Goal: Transaction & Acquisition: Purchase product/service

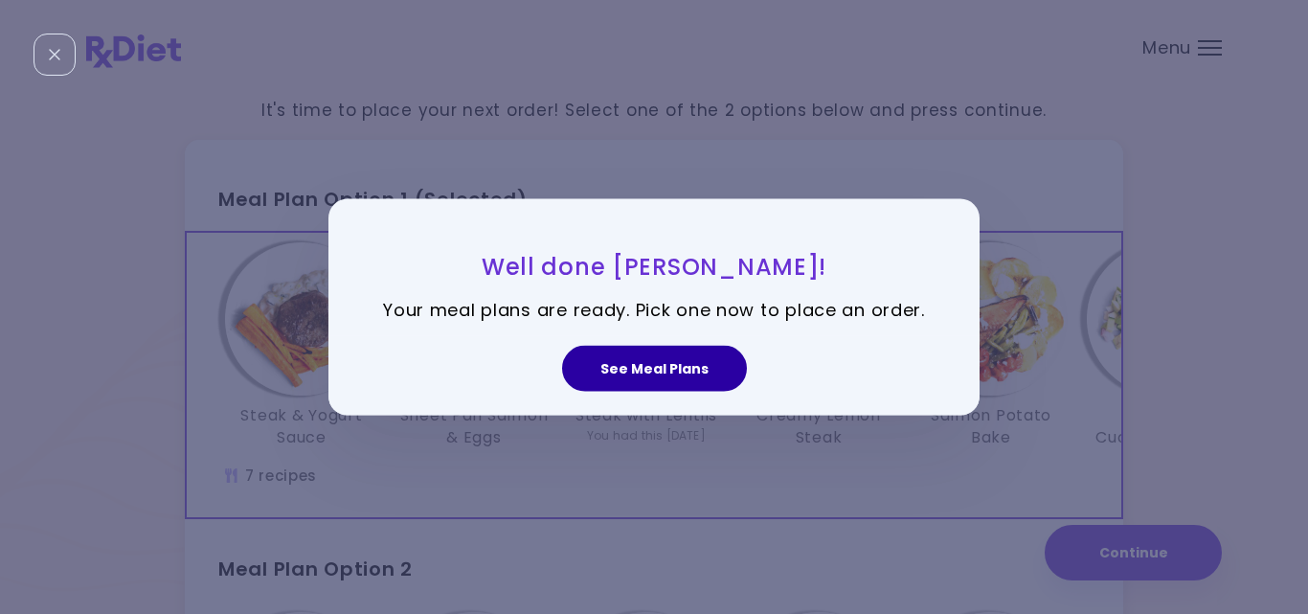
click at [677, 374] on button "See Meal Plans" at bounding box center [654, 369] width 185 height 46
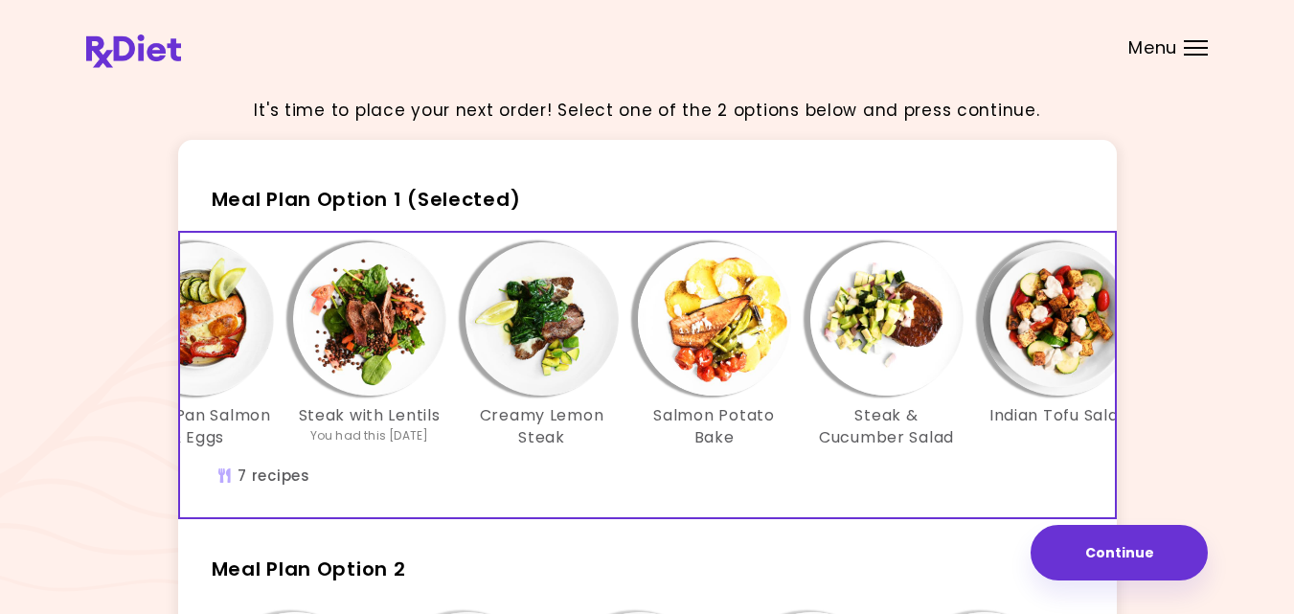
scroll to position [0, 329]
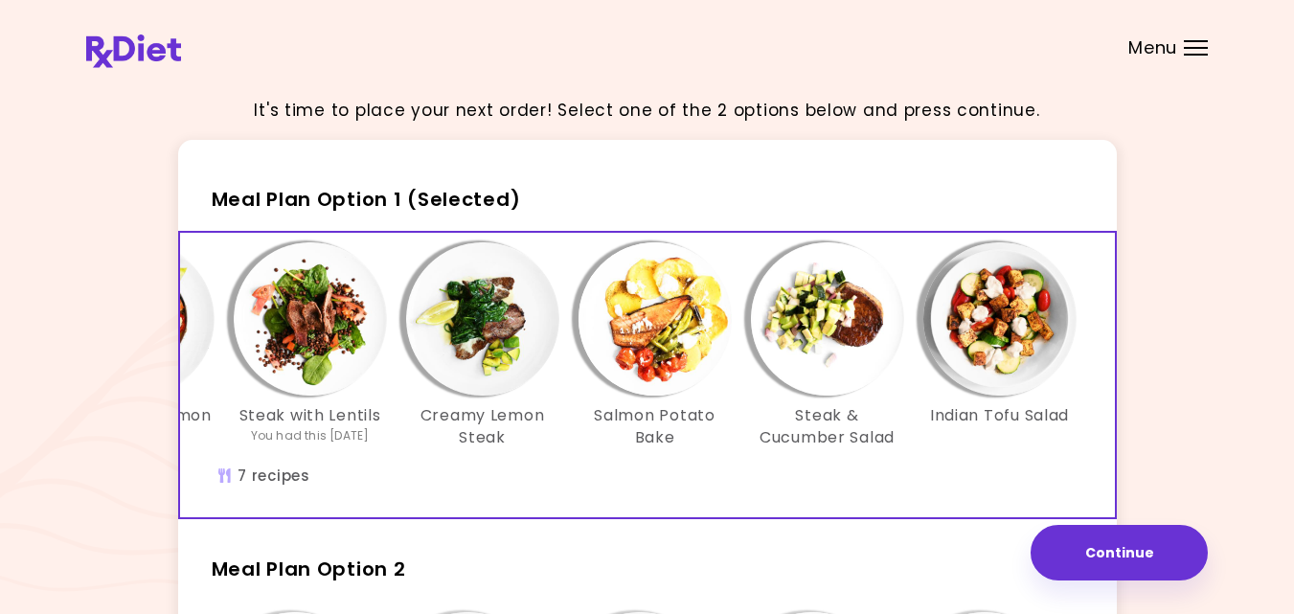
click at [1174, 433] on div "It's time to place your next order! Select one of the 2 options below and press…" at bounding box center [647, 548] width 1122 height 935
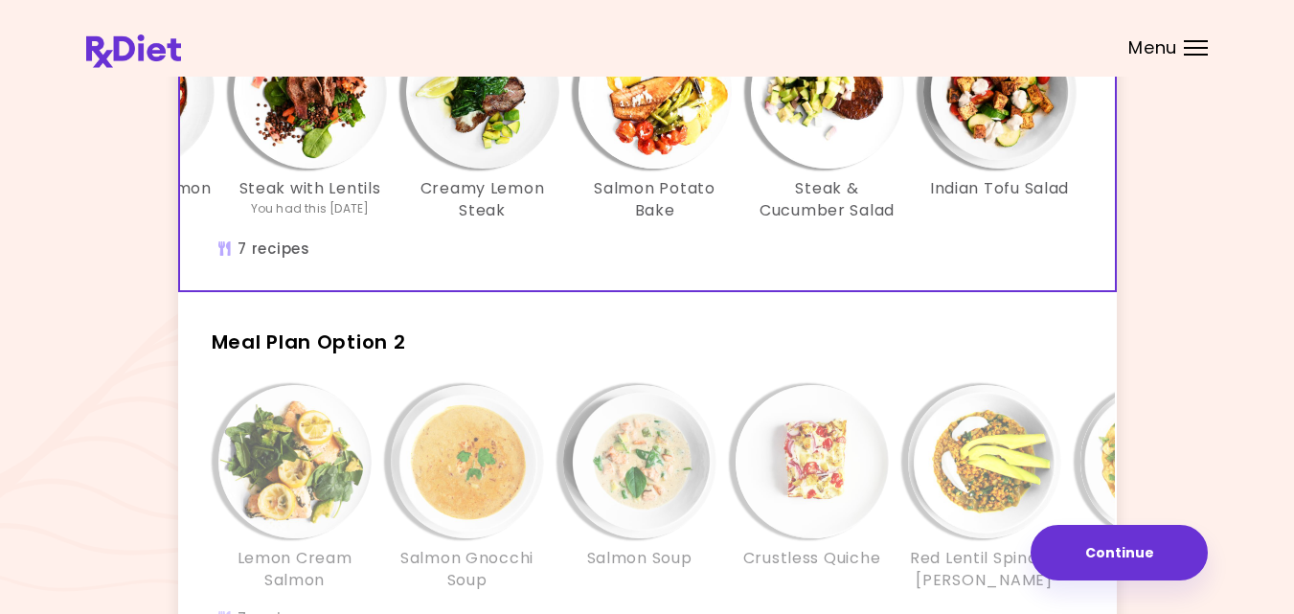
scroll to position [230, 0]
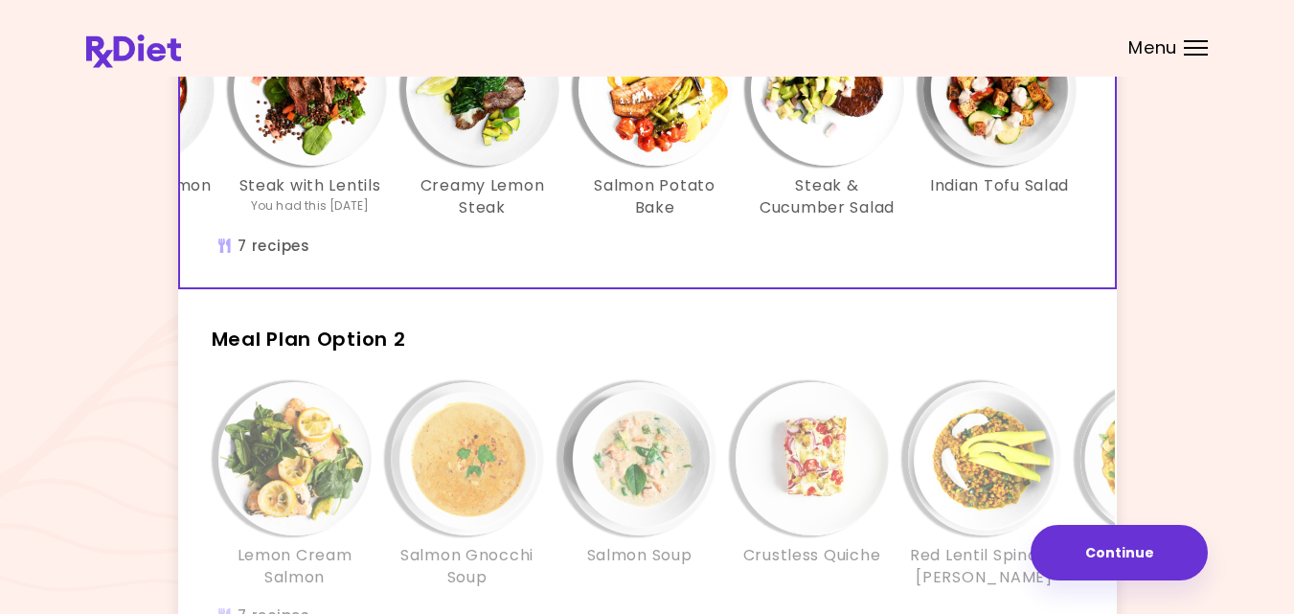
click at [360, 481] on img "Info - Lemon Cream Salmon - Meal Plan Option 2" at bounding box center [294, 458] width 153 height 153
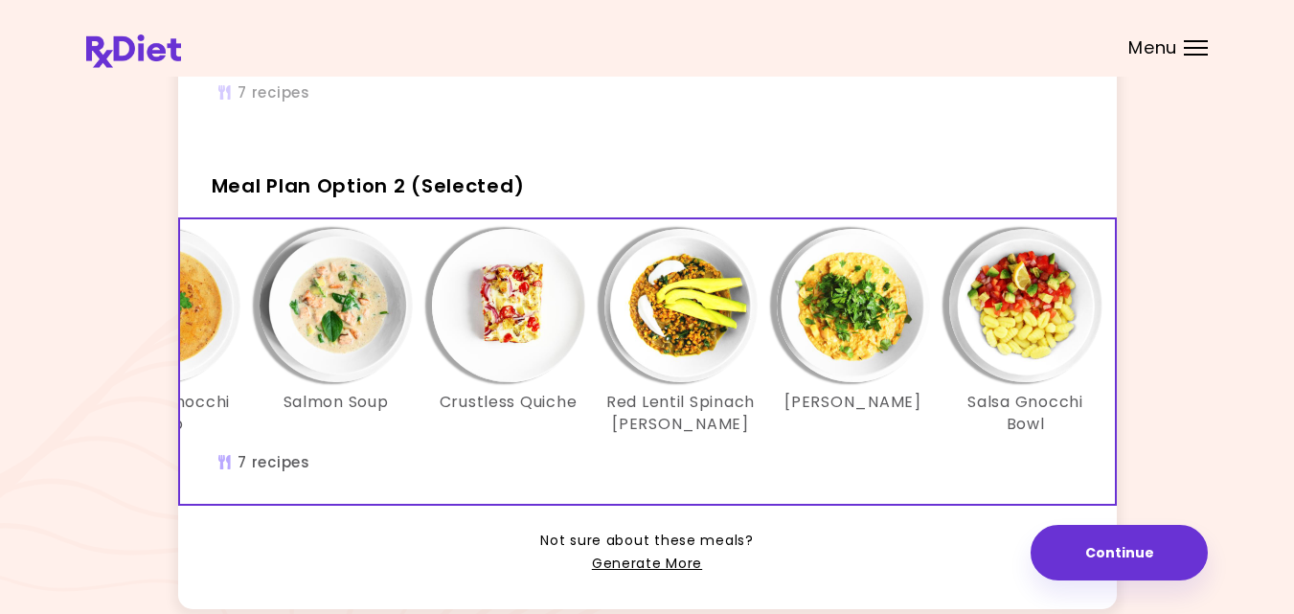
scroll to position [0, 329]
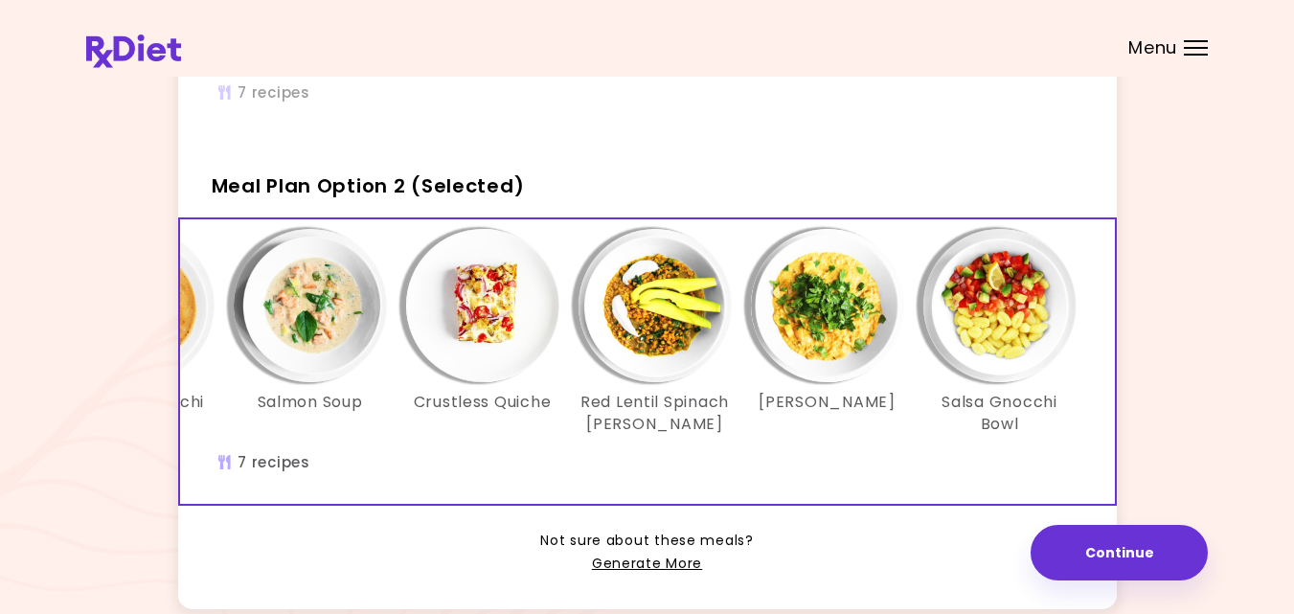
click at [1180, 426] on div "It's time to place your next order! Select one of the 2 options below and press…" at bounding box center [647, 165] width 1122 height 935
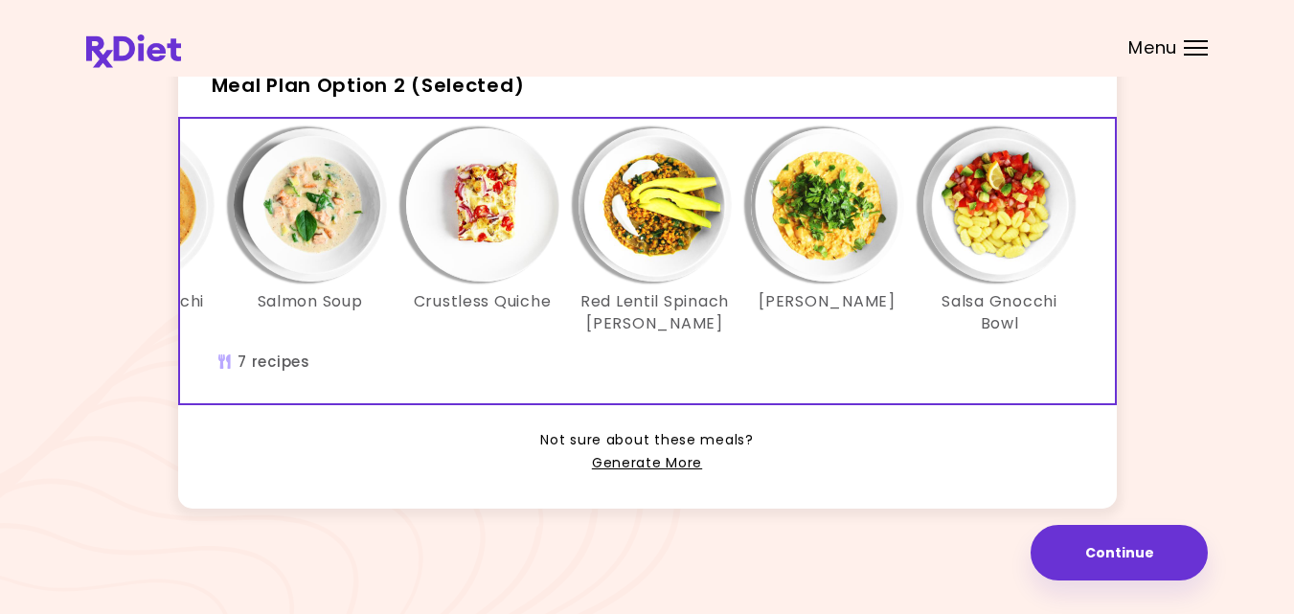
scroll to position [512, 0]
click at [633, 462] on link "Generate More" at bounding box center [647, 463] width 110 height 23
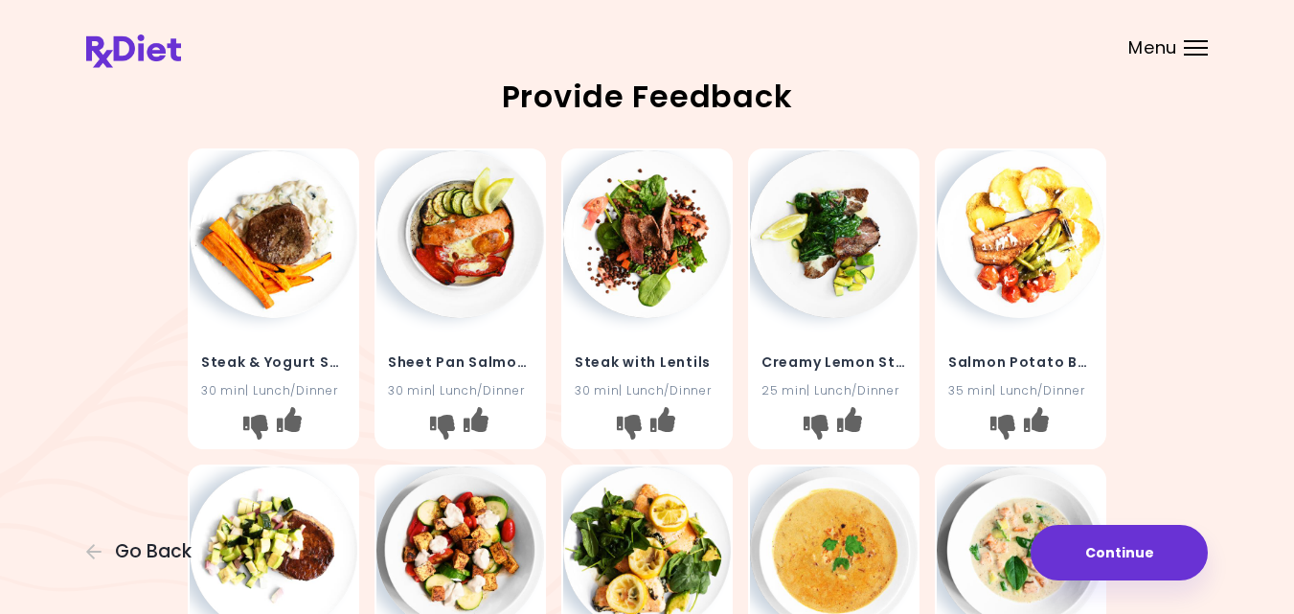
click at [273, 226] on img at bounding box center [274, 234] width 168 height 168
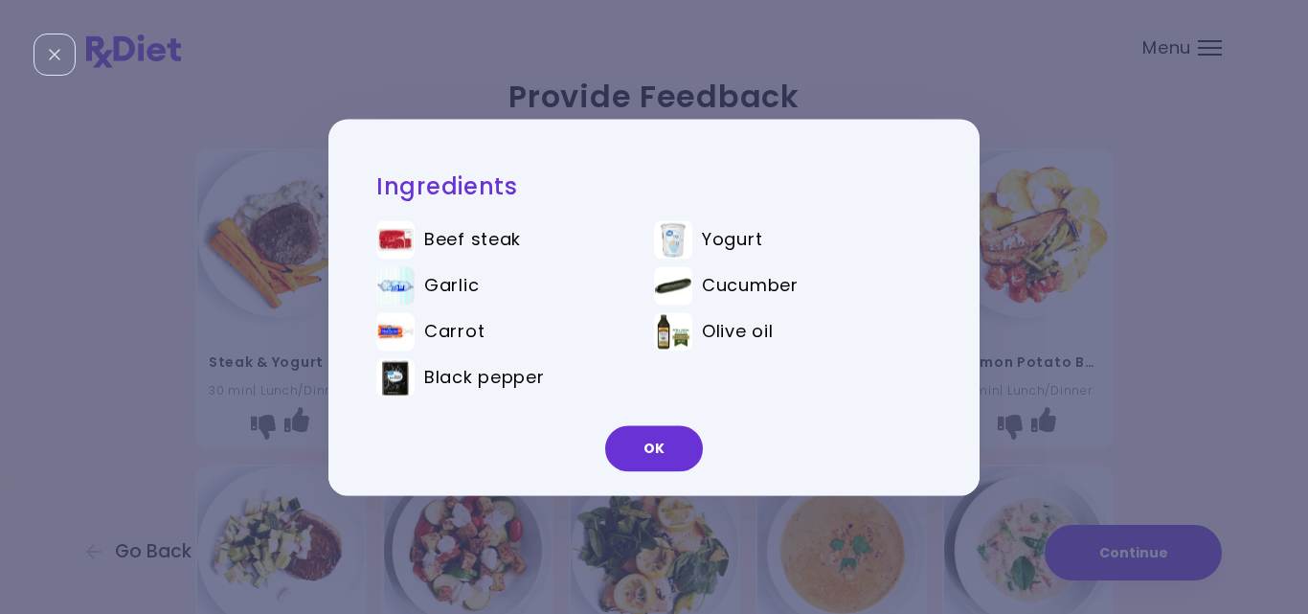
click at [991, 339] on div "Ingredients Beef steak Yogurt Garlic Cucumber Carrot Olive oil Black pepper OK" at bounding box center [654, 307] width 1308 height 614
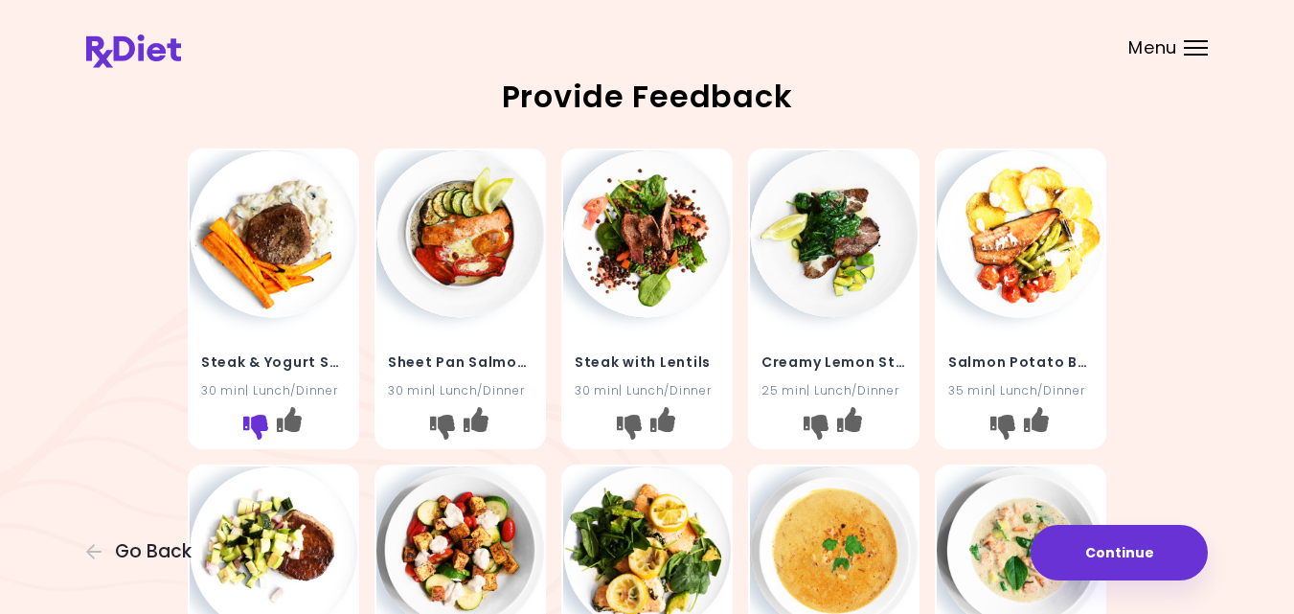
click at [250, 425] on icon "I don't like this recipe" at bounding box center [255, 427] width 25 height 25
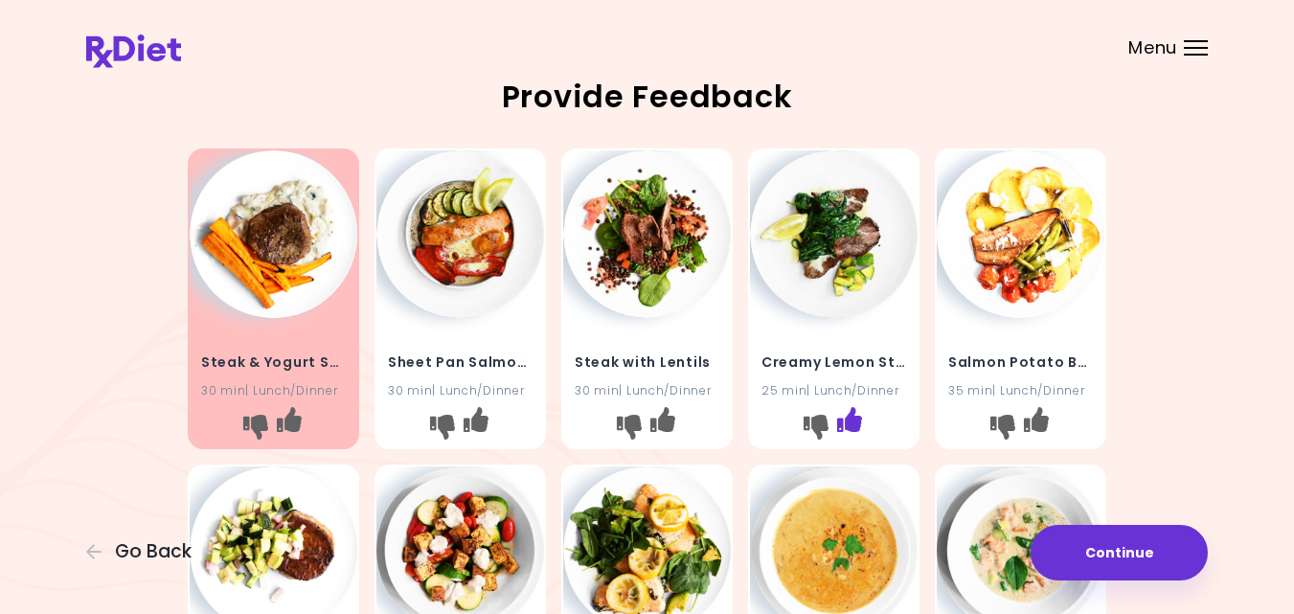
click at [848, 419] on icon "I like this recipe" at bounding box center [849, 419] width 25 height 25
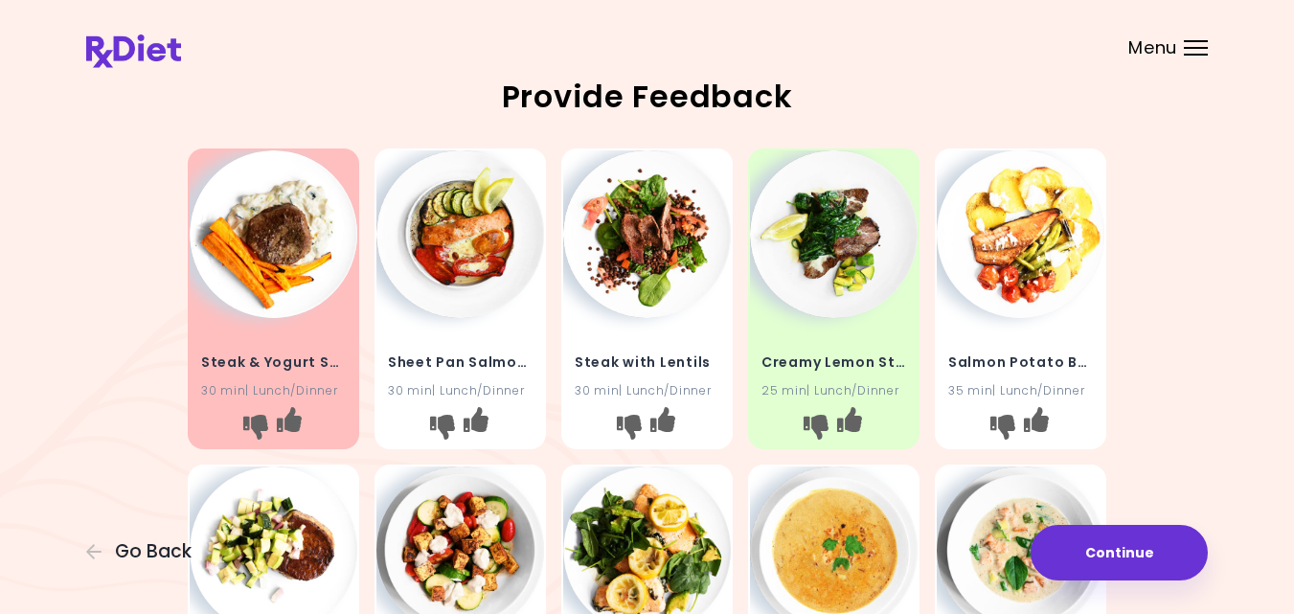
click at [1165, 340] on div "Steak & Yogurt Sauce 30 min | Lunch/Dinner Sheet Pan Salmon & Eggs 30 min | Lun…" at bounding box center [647, 614] width 1122 height 947
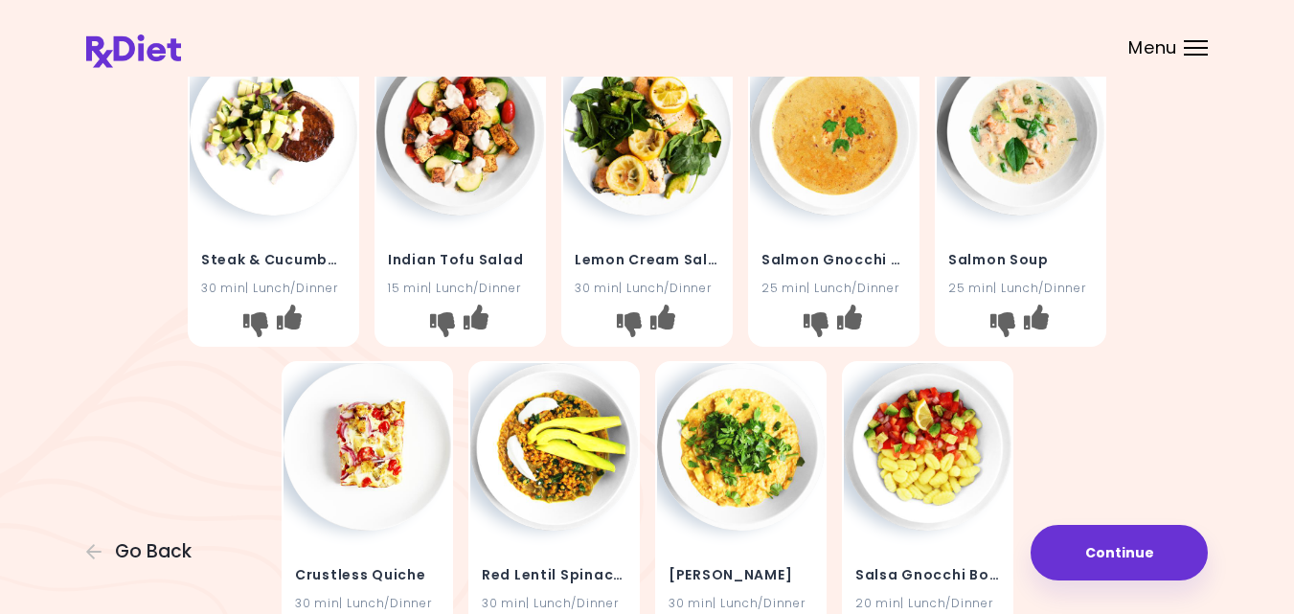
scroll to position [421, 0]
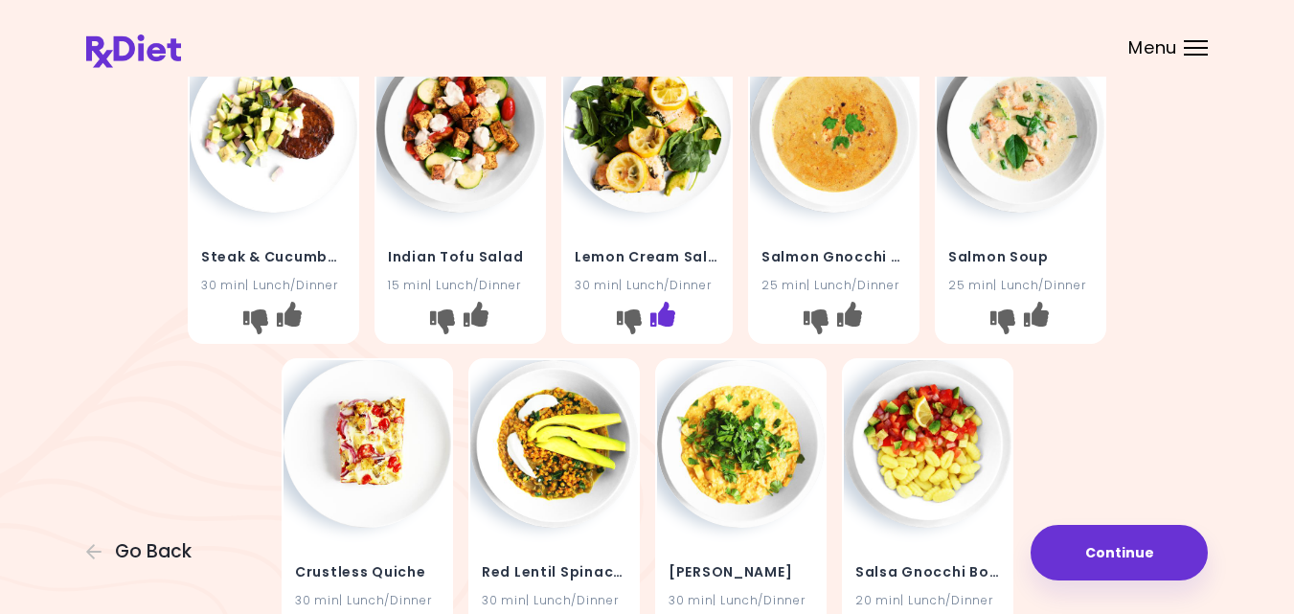
click at [663, 310] on icon "I like this recipe" at bounding box center [662, 313] width 25 height 25
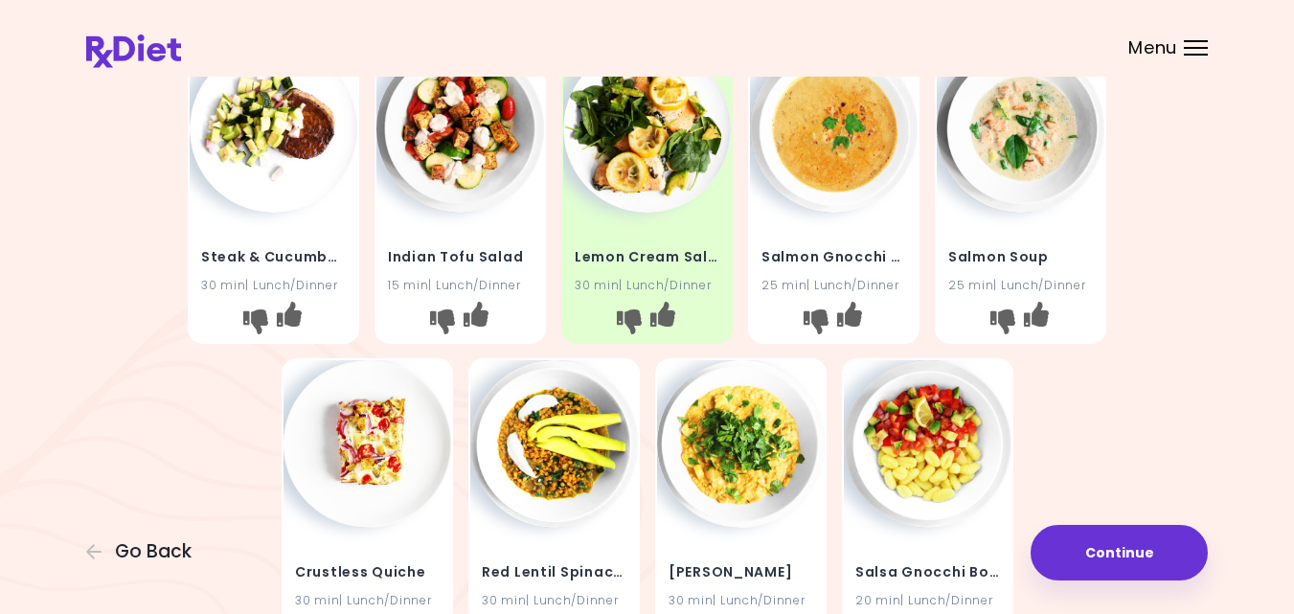
click at [1189, 362] on div "Steak & Yogurt Sauce 30 min | Lunch/Dinner Sheet Pan Salmon & Eggs 30 min | Lun…" at bounding box center [647, 192] width 1122 height 947
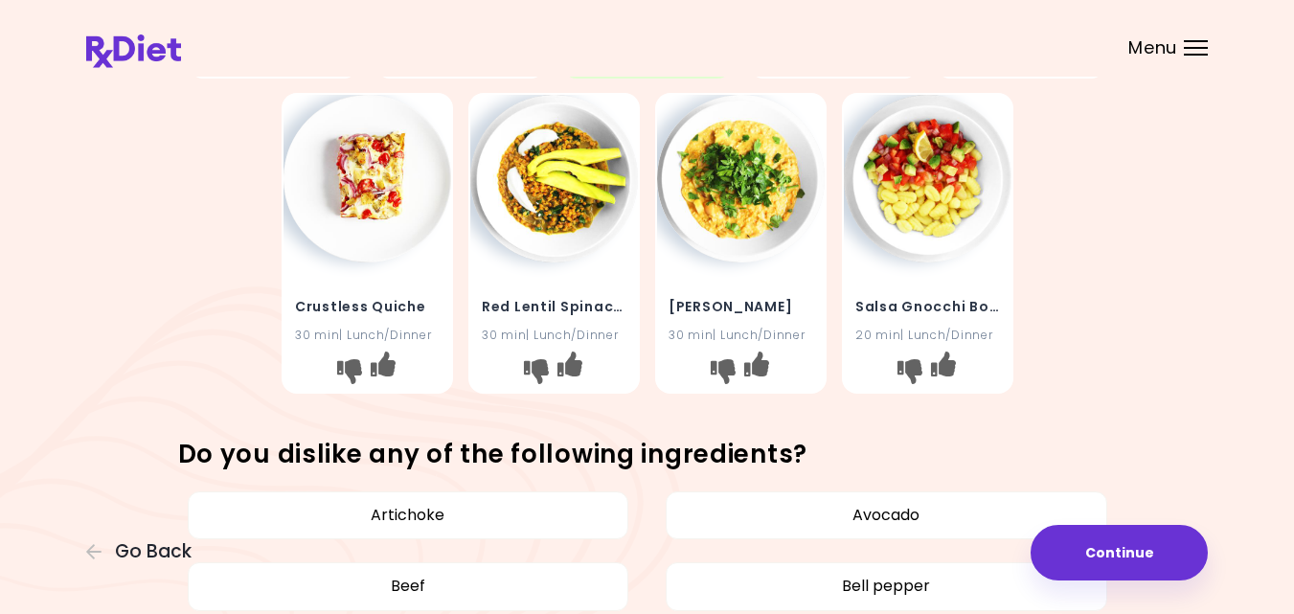
scroll to position [690, 0]
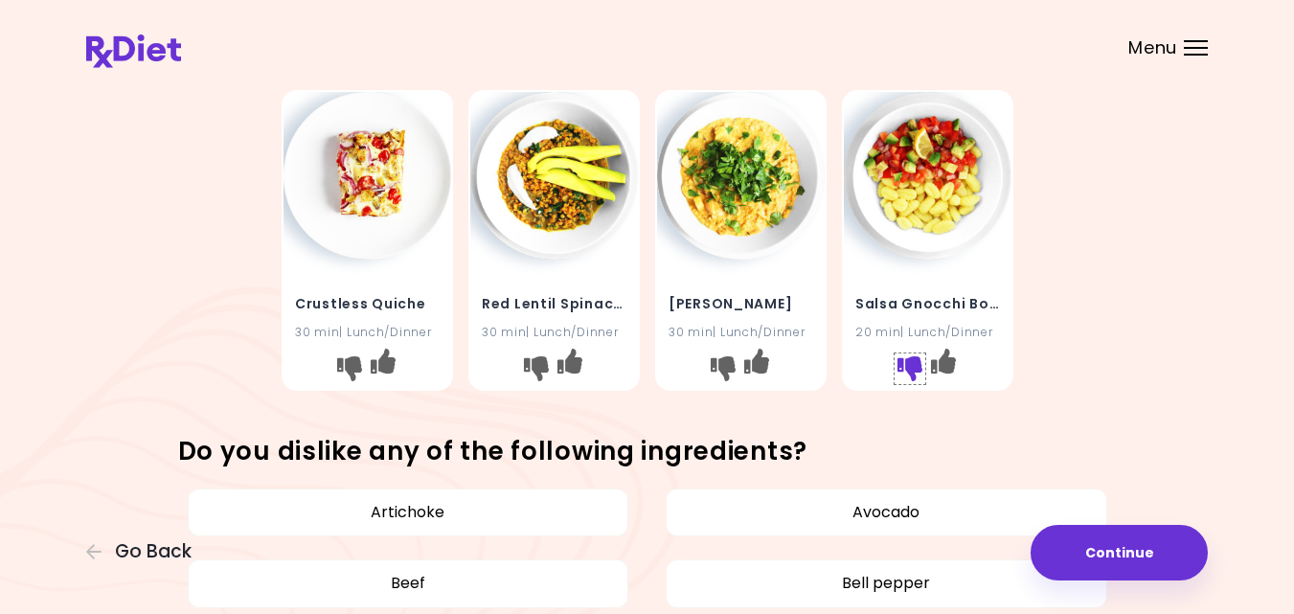
click at [904, 362] on icon "I don't like this recipe" at bounding box center [908, 368] width 25 height 25
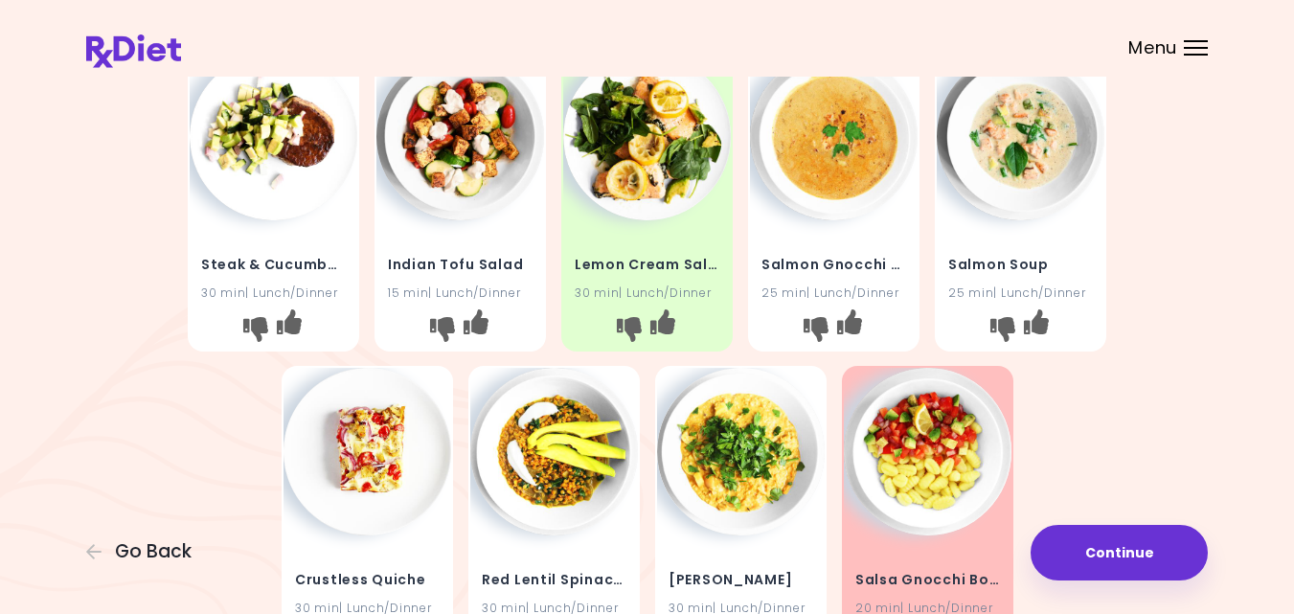
scroll to position [383, 0]
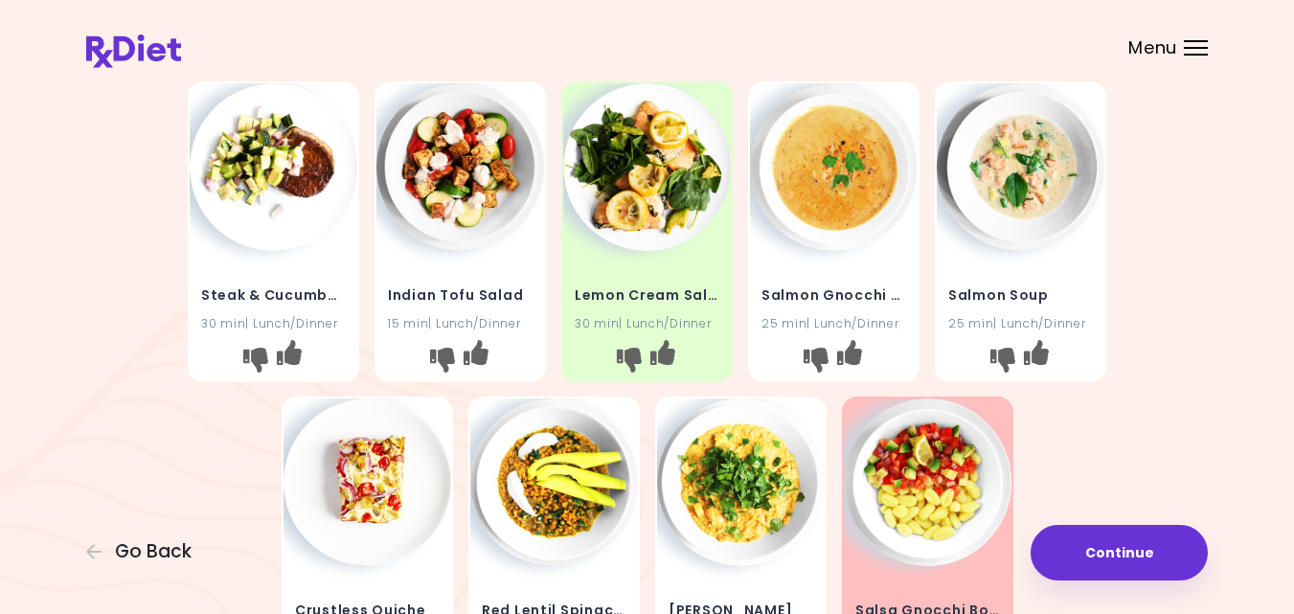
click at [442, 198] on img at bounding box center [460, 167] width 168 height 168
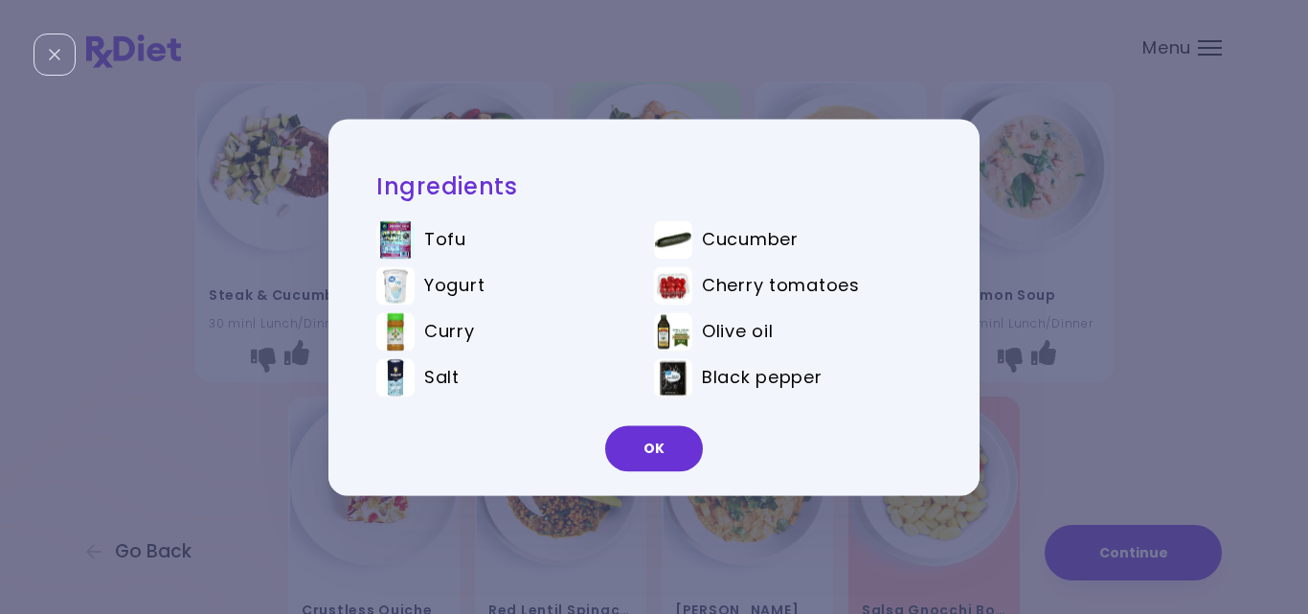
click at [1073, 349] on div "Ingredients Tofu Cucumber Yogurt Cherry tomatoes [PERSON_NAME] oil Salt Black p…" at bounding box center [654, 307] width 1308 height 614
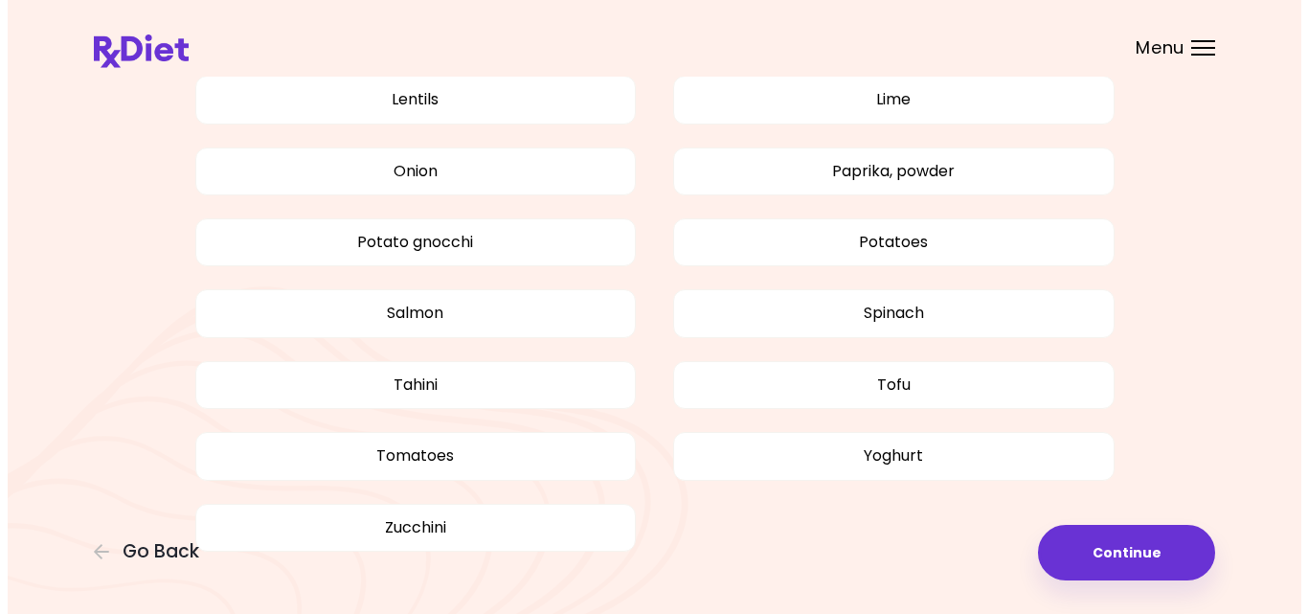
scroll to position [1532, 0]
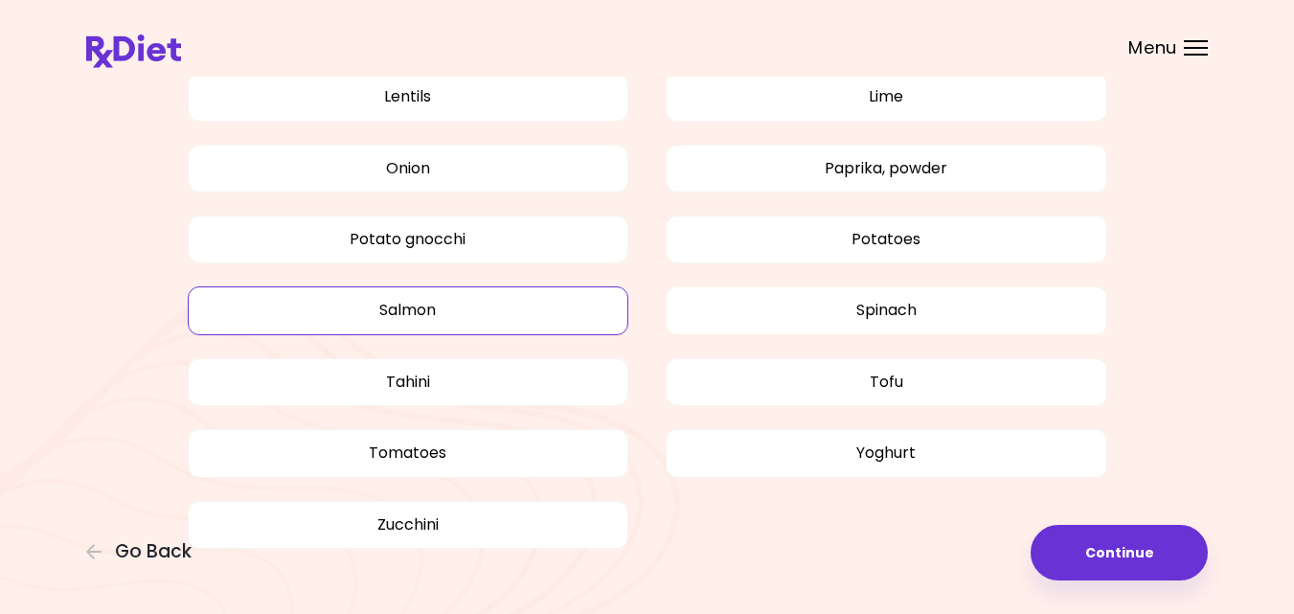
click at [450, 312] on button "Salmon" at bounding box center [409, 310] width 442 height 48
click at [1100, 553] on button "Continue" at bounding box center [1119, 553] width 177 height 56
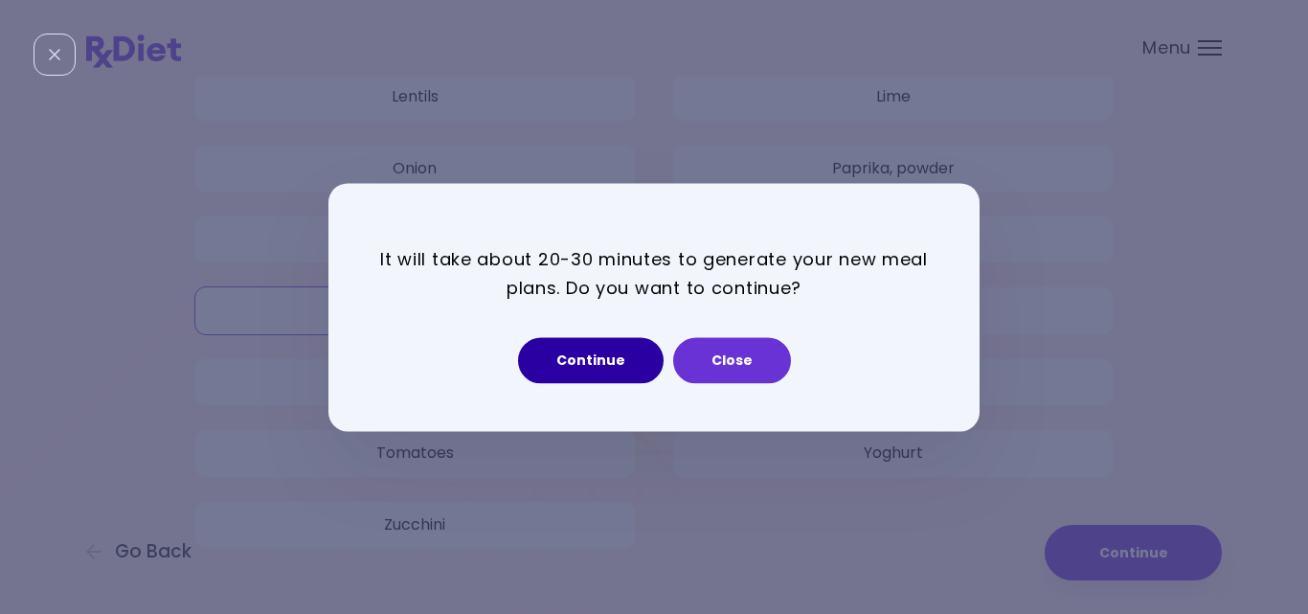
click at [575, 356] on button "Continue" at bounding box center [591, 360] width 146 height 46
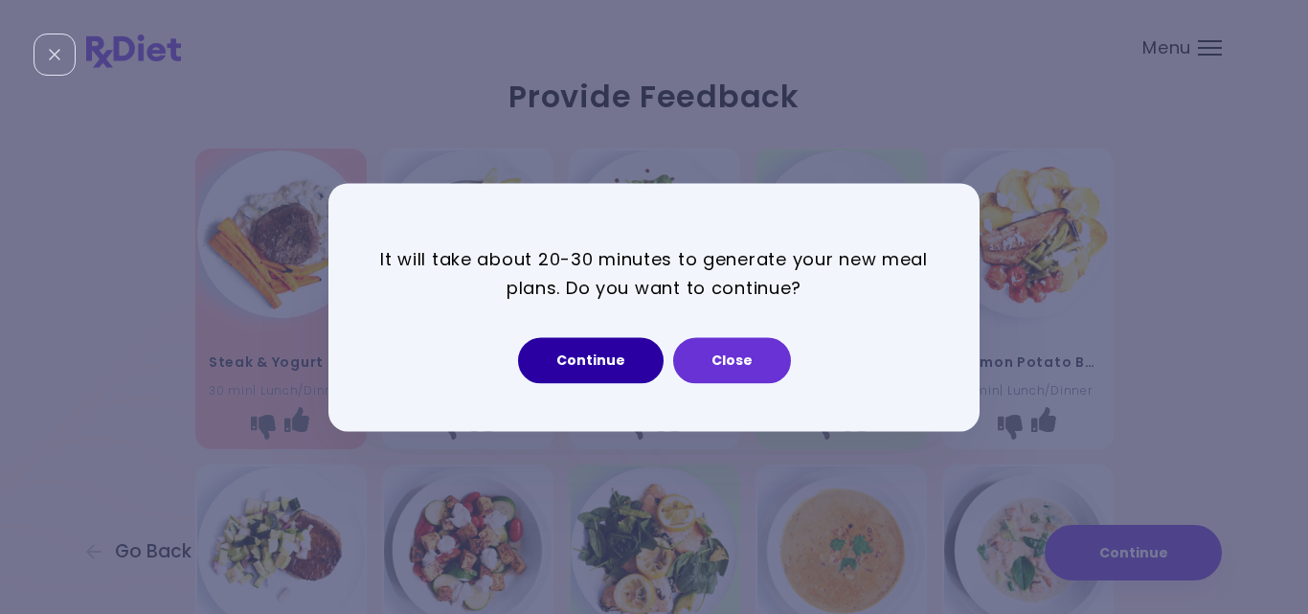
select select "*"
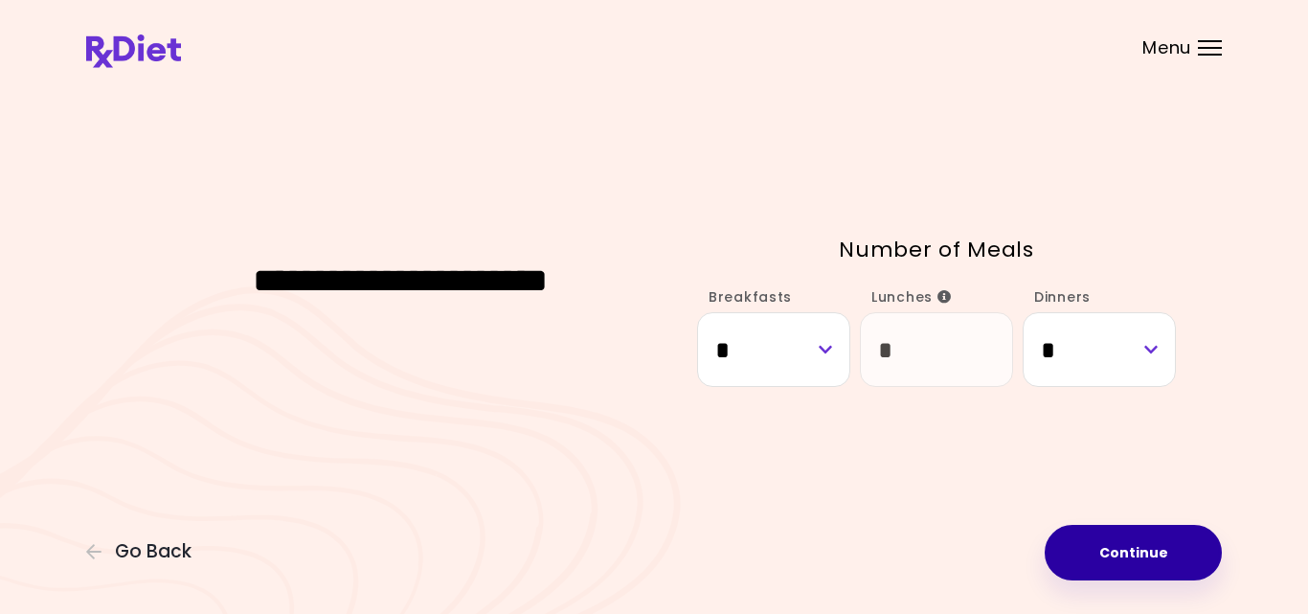
click at [1127, 549] on button "Continue" at bounding box center [1133, 553] width 177 height 56
